Goal: Task Accomplishment & Management: Manage account settings

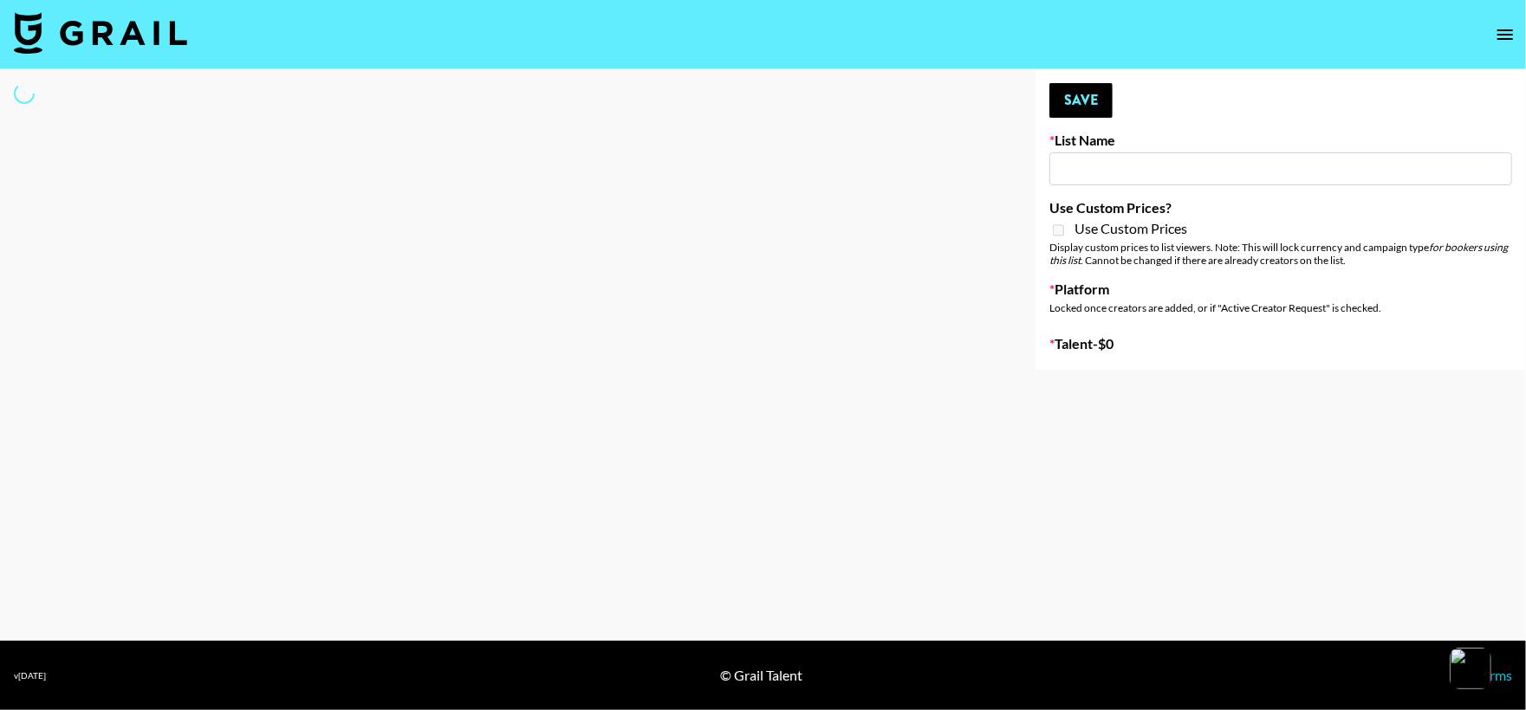
type input "Nickleback - Rockstar IG"
select select "Song"
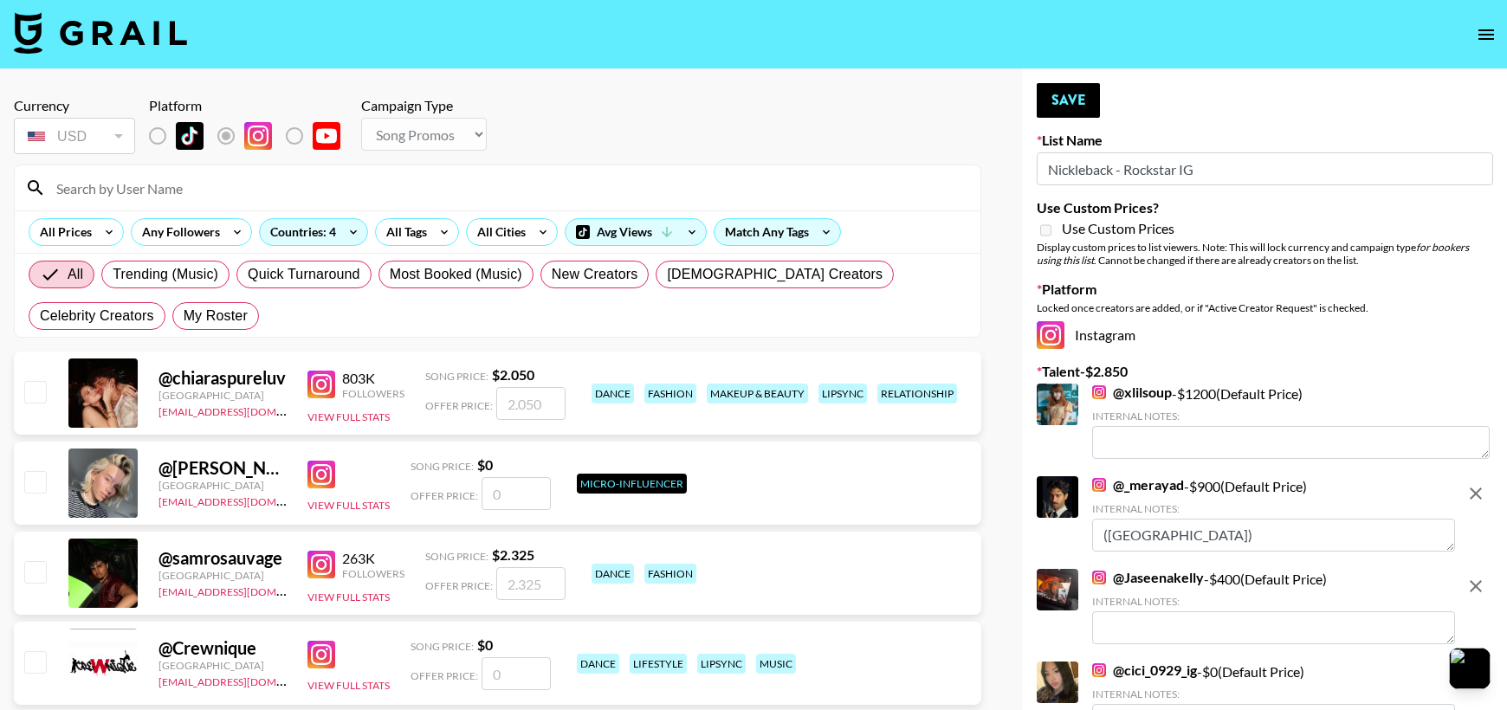
click at [354, 178] on input at bounding box center [508, 188] width 924 height 28
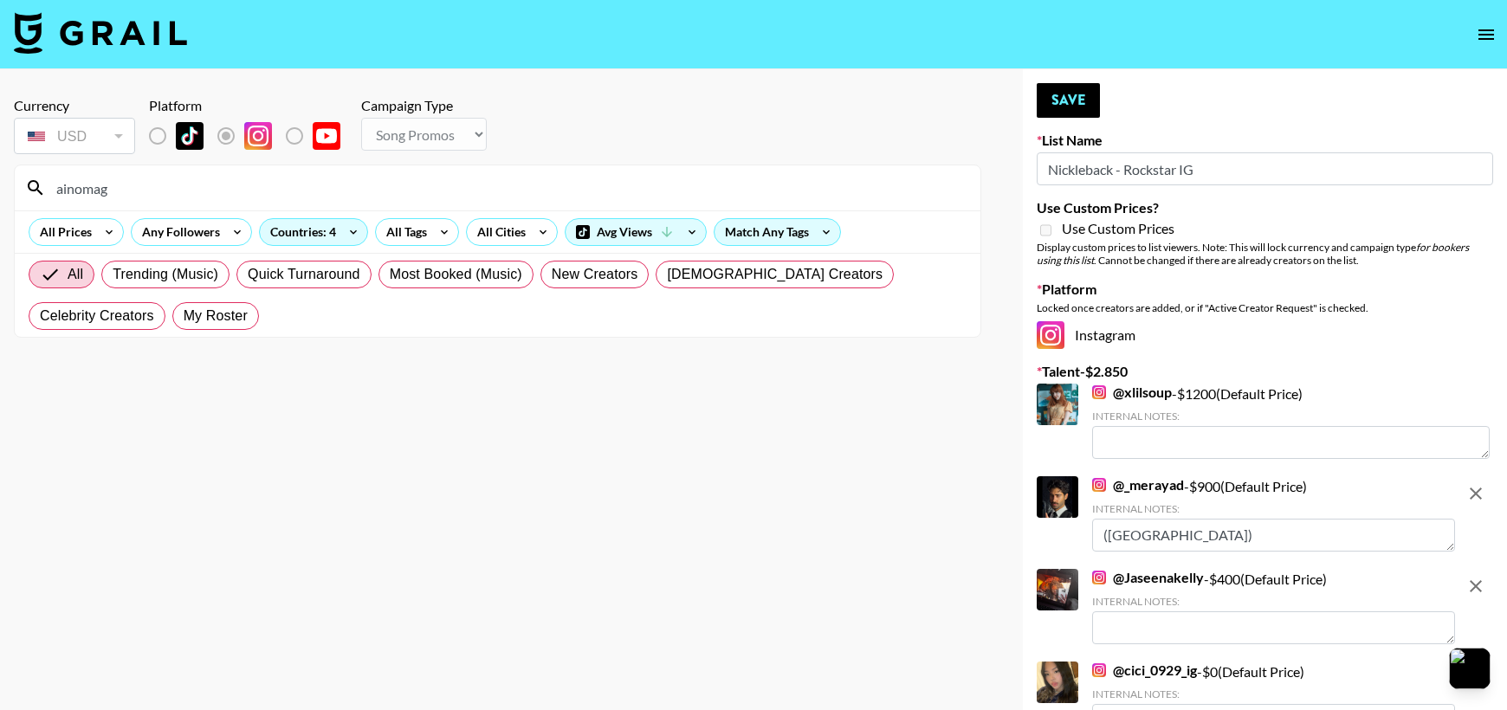
click at [285, 195] on input "ainomag" at bounding box center [508, 188] width 924 height 28
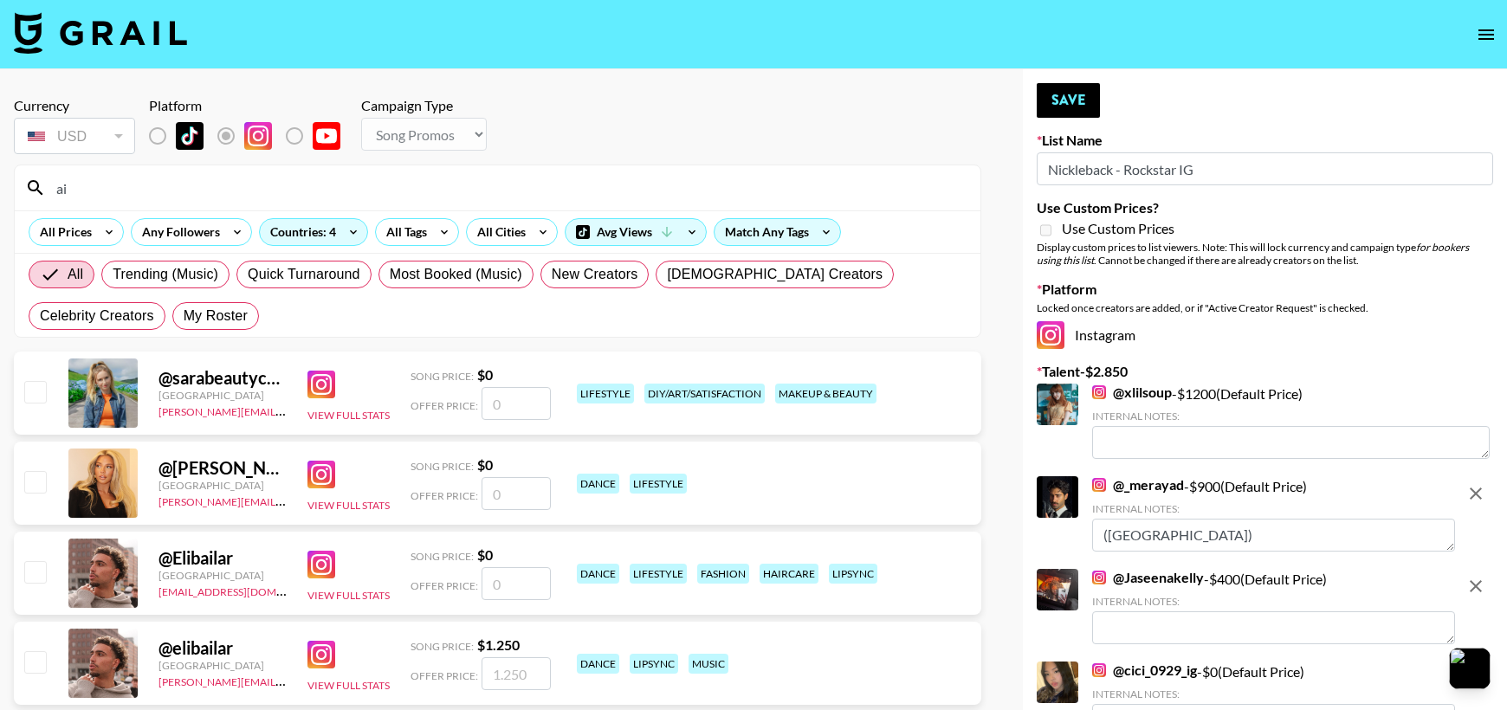
type input "a"
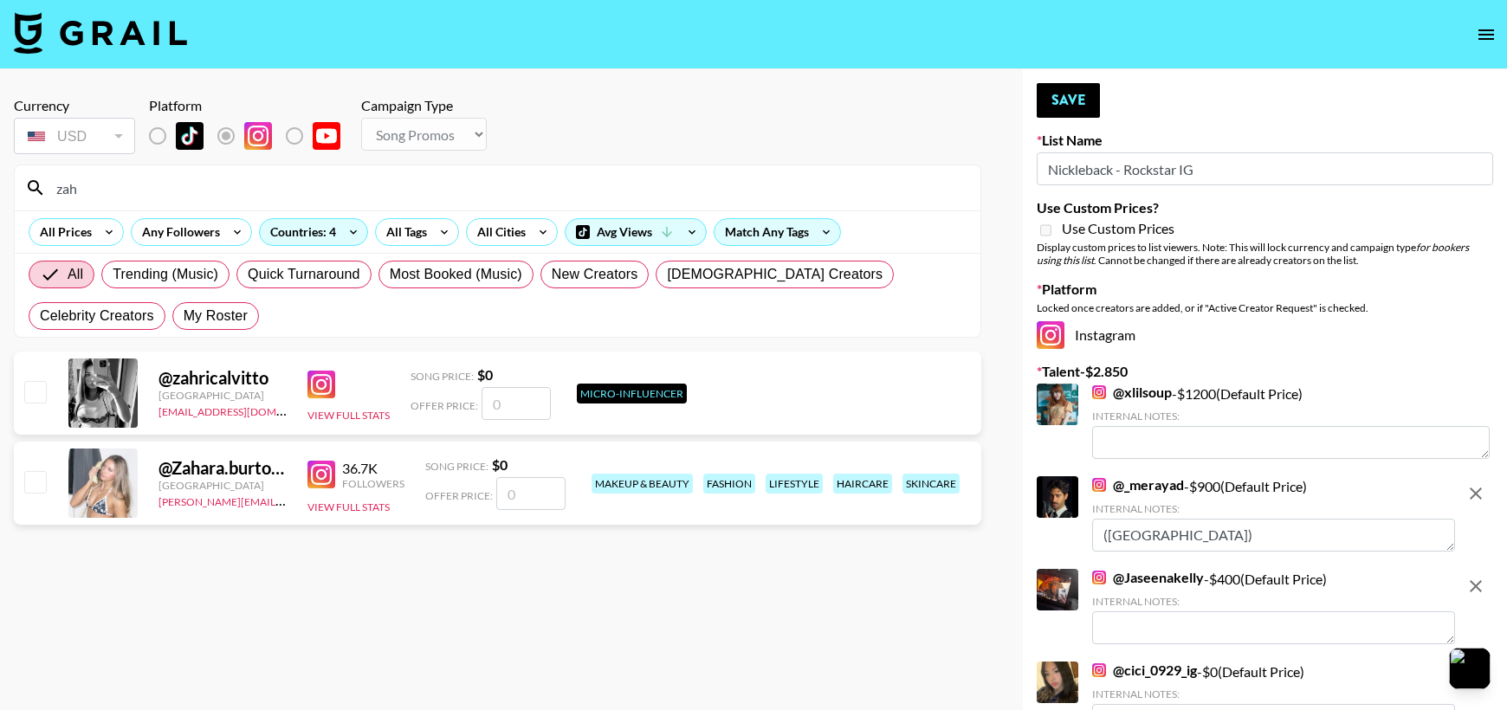
type input "zah"
click at [530, 492] on input "number" at bounding box center [530, 493] width 69 height 33
type input "3"
checkbox input "true"
type input "350"
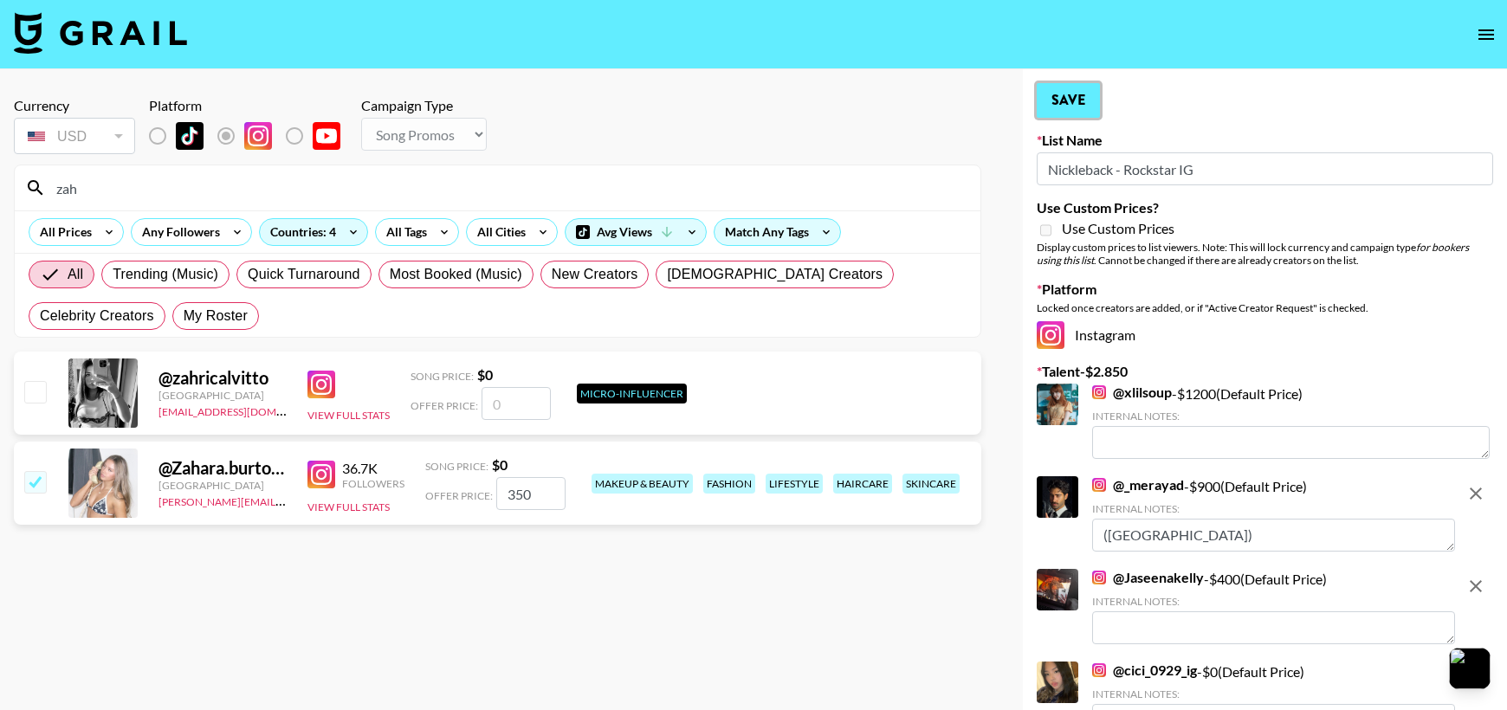
click at [1069, 97] on button "Save" at bounding box center [1068, 100] width 63 height 35
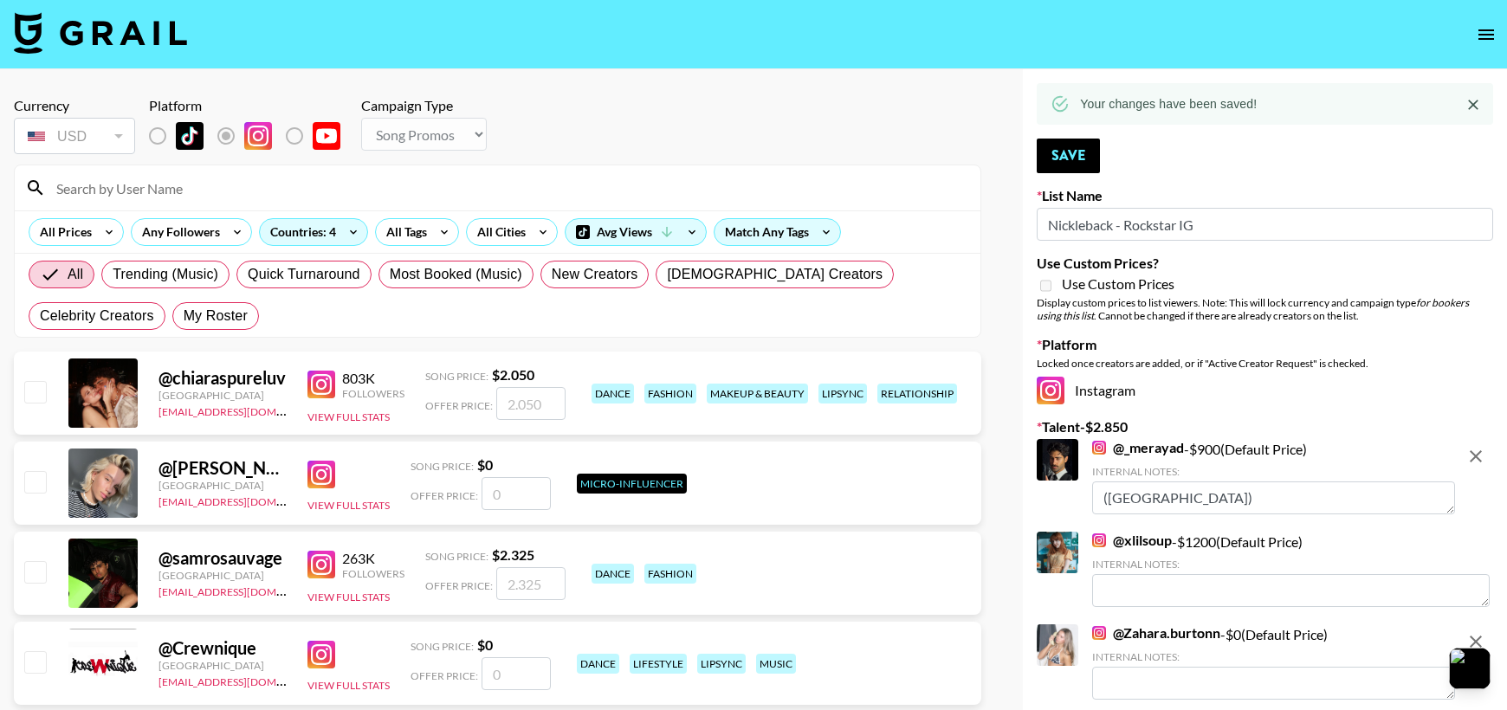
click at [479, 198] on input at bounding box center [508, 188] width 924 height 28
type input "c"
click at [479, 198] on input "xnd" at bounding box center [508, 188] width 924 height 28
type input "xnd"
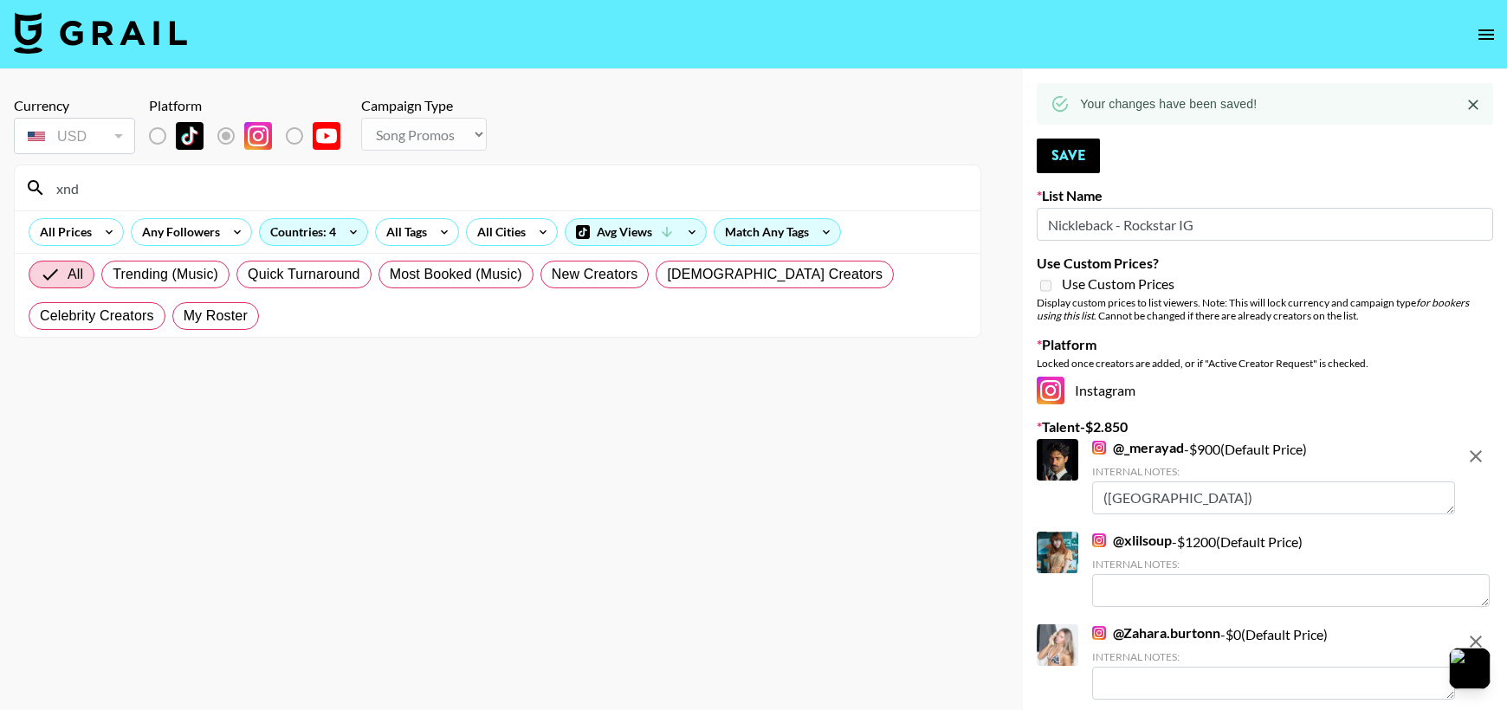
click at [487, 185] on input "xnd" at bounding box center [508, 188] width 924 height 28
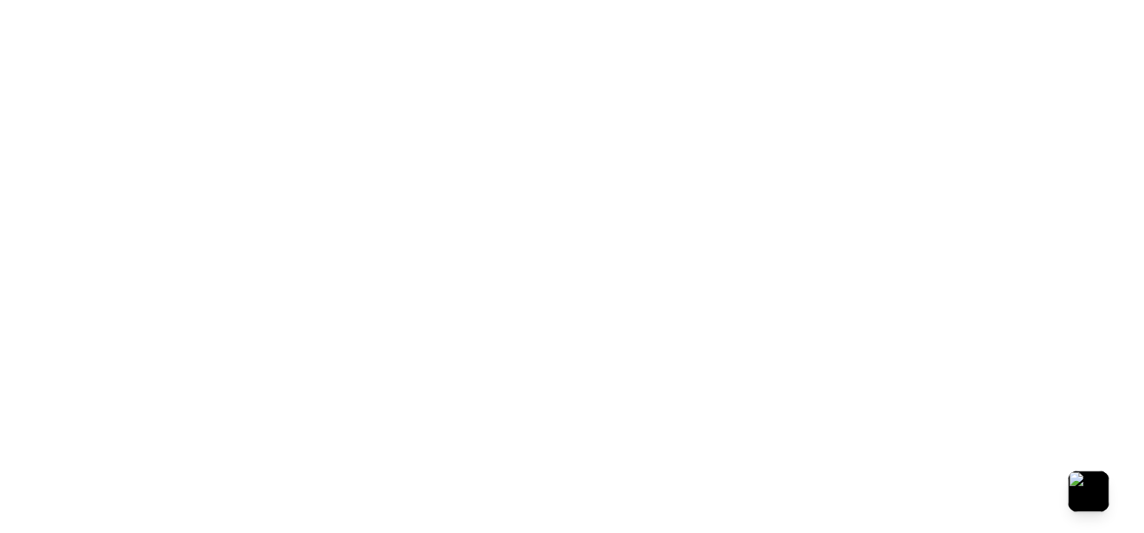
select select "Song"
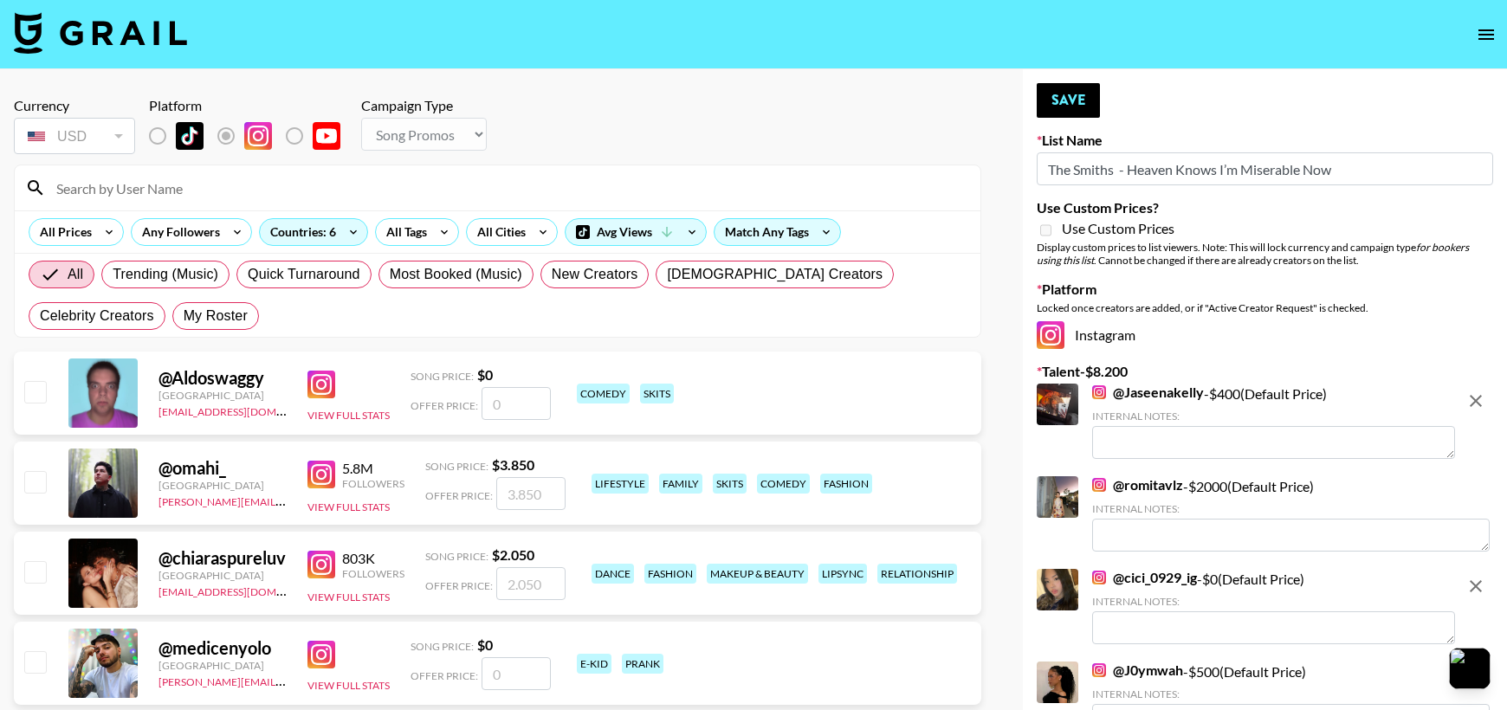
click at [548, 189] on input at bounding box center [508, 188] width 924 height 28
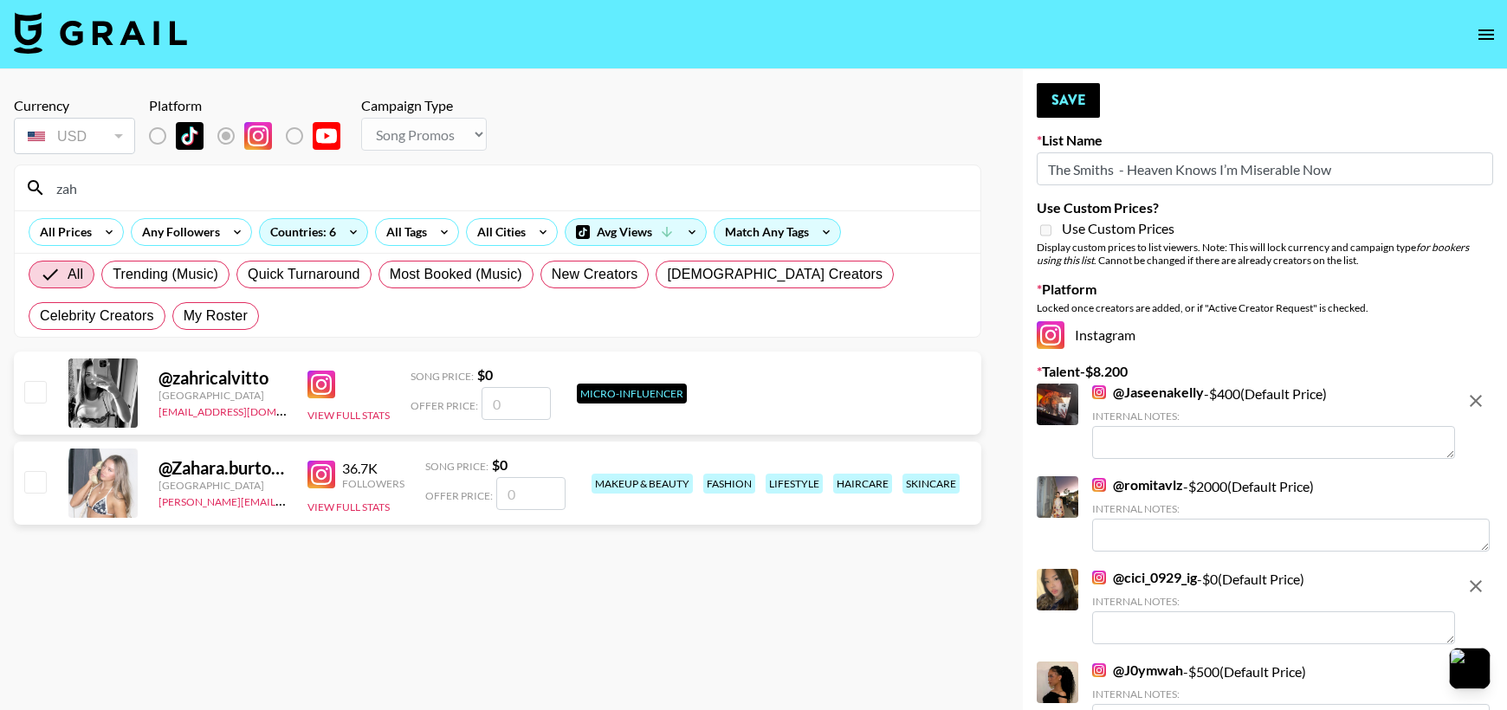
type input "zah"
click at [532, 487] on input "number" at bounding box center [530, 493] width 69 height 33
type input "3"
checkbox input "true"
type input "300"
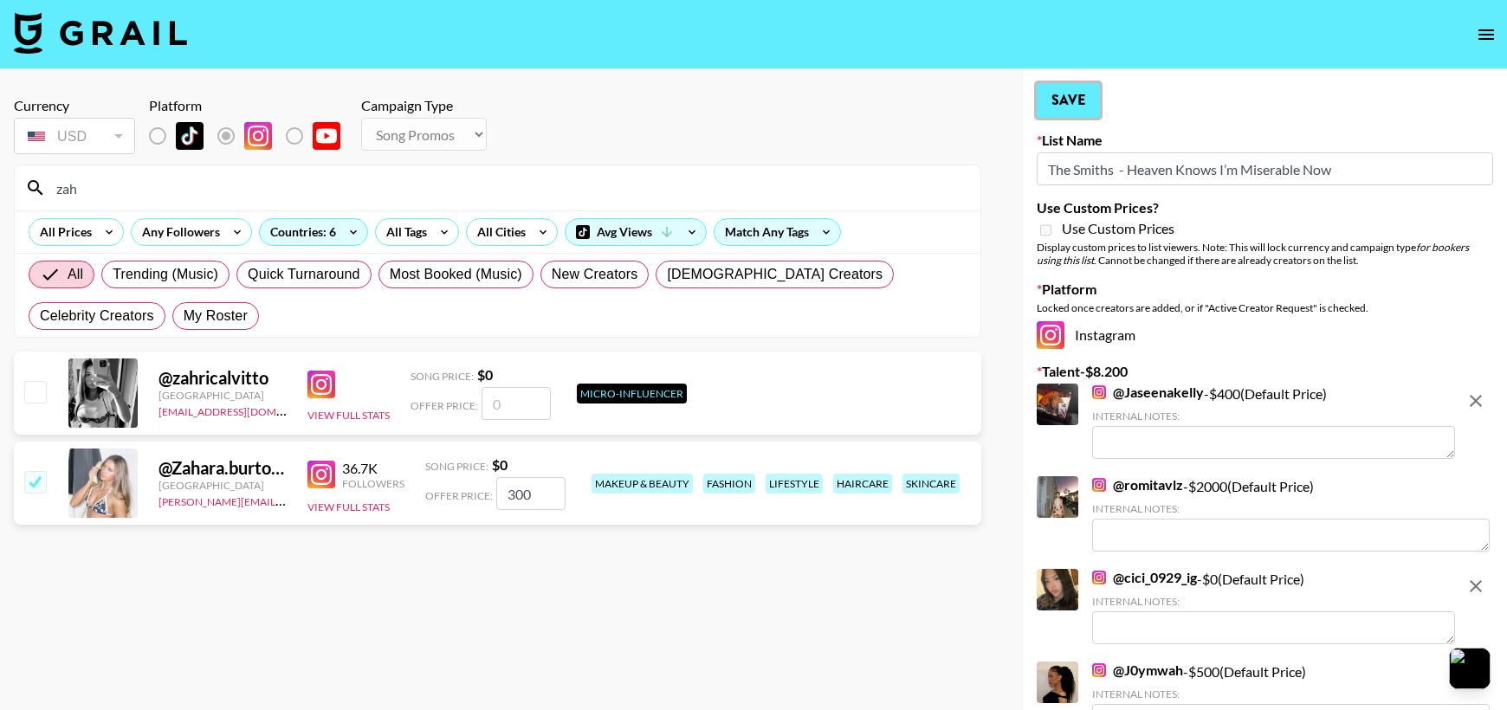
click at [1097, 101] on button "Save" at bounding box center [1068, 100] width 63 height 35
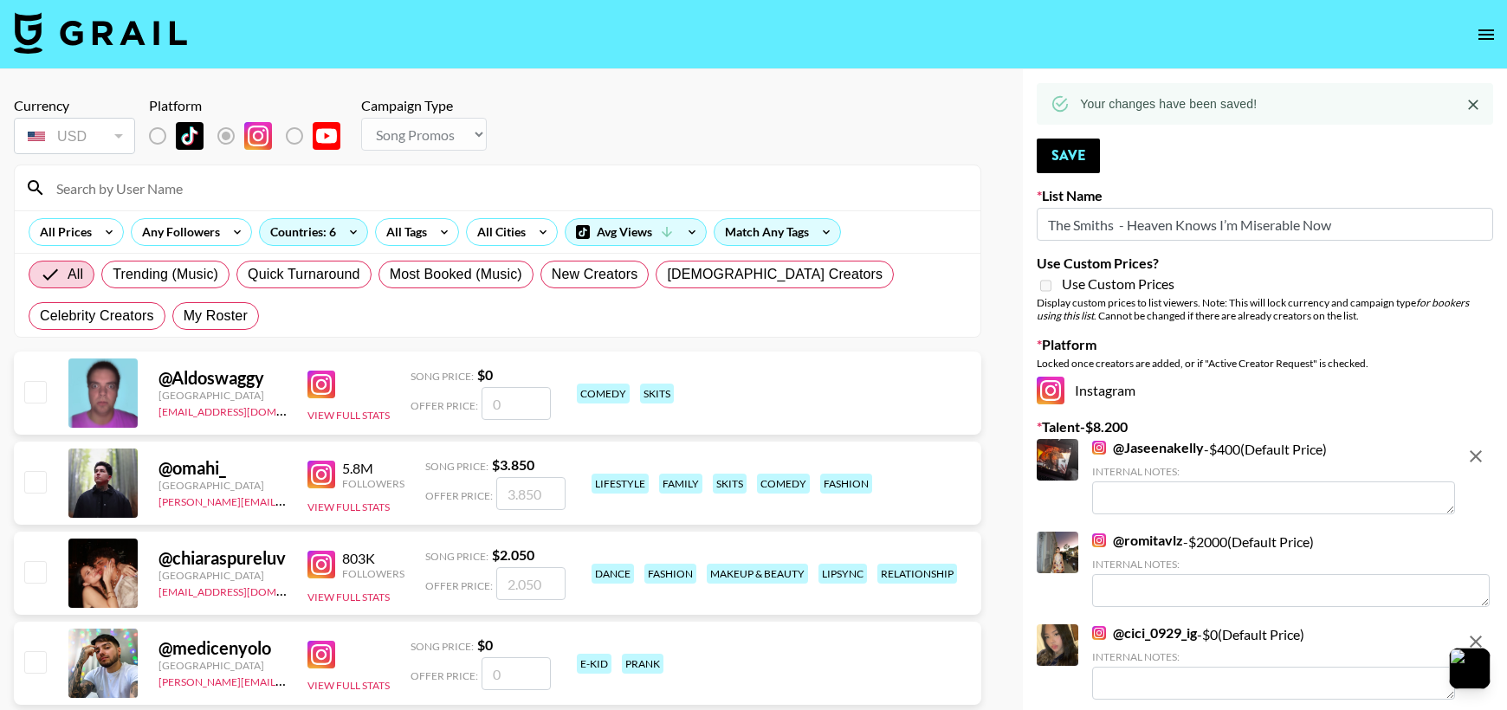
click at [426, 191] on input at bounding box center [508, 188] width 924 height 28
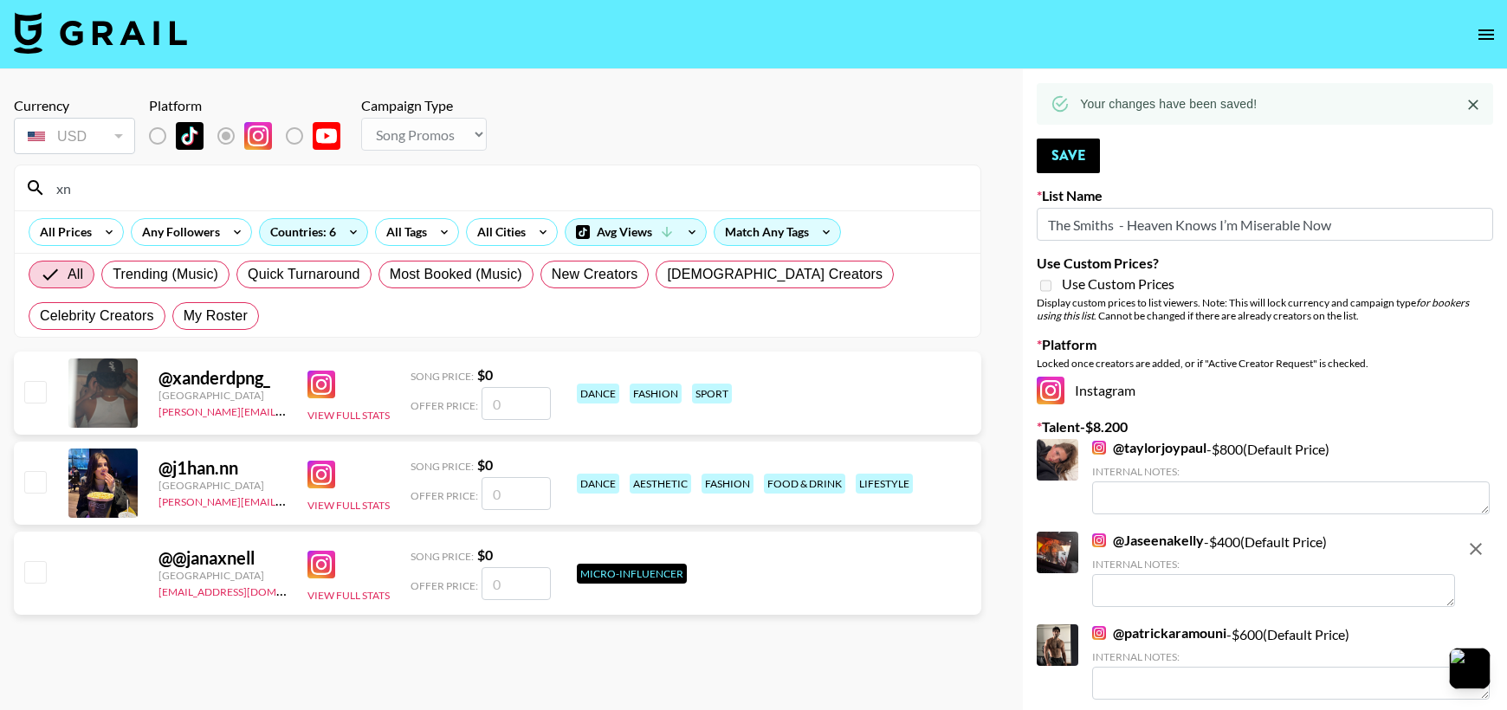
type input "xn"
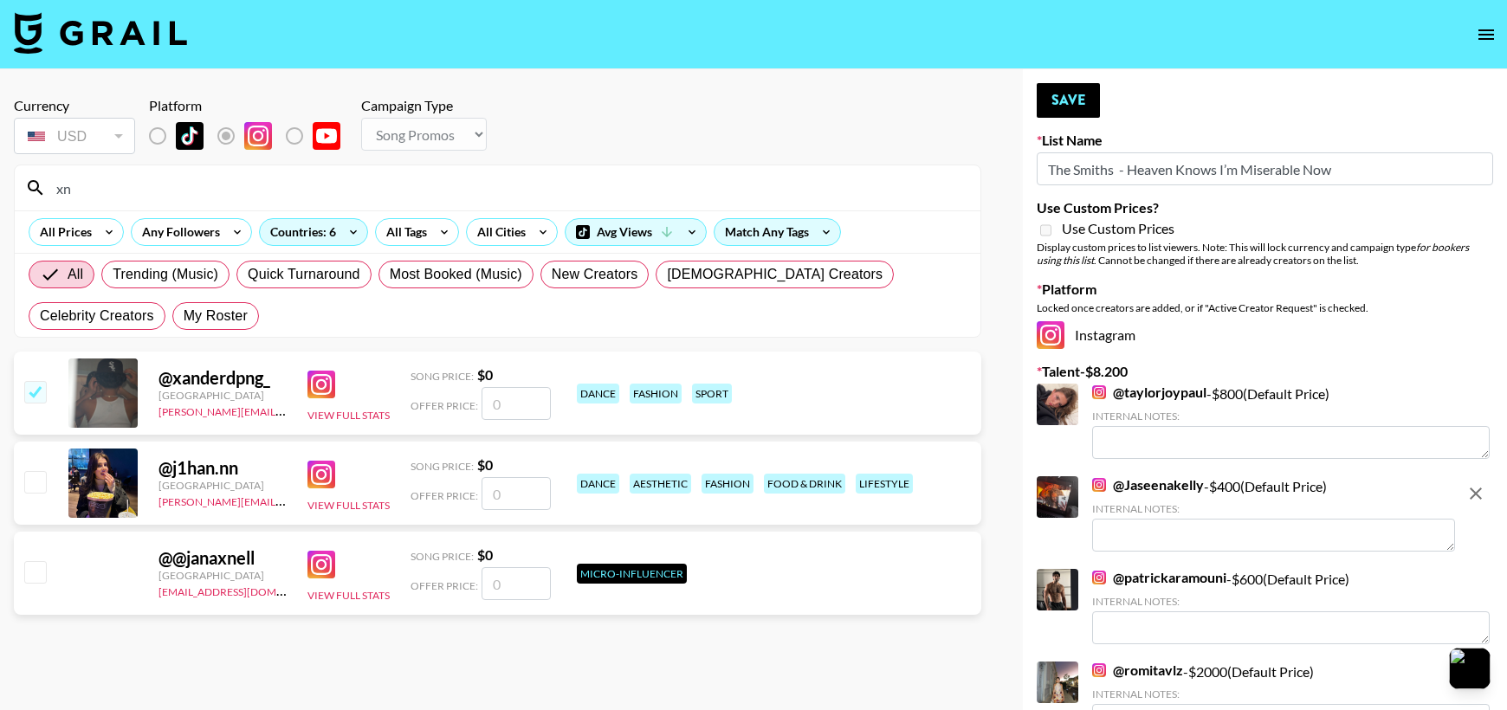
checkbox input "true"
type input "100"
click at [1082, 97] on button "Save" at bounding box center [1068, 100] width 63 height 35
